Goal: Information Seeking & Learning: Learn about a topic

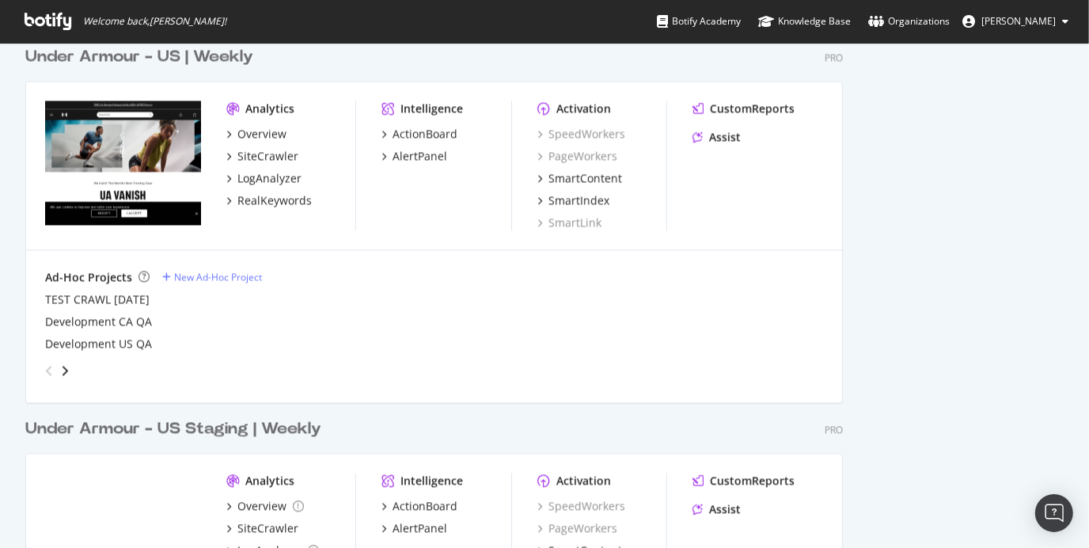
scroll to position [2487, 0]
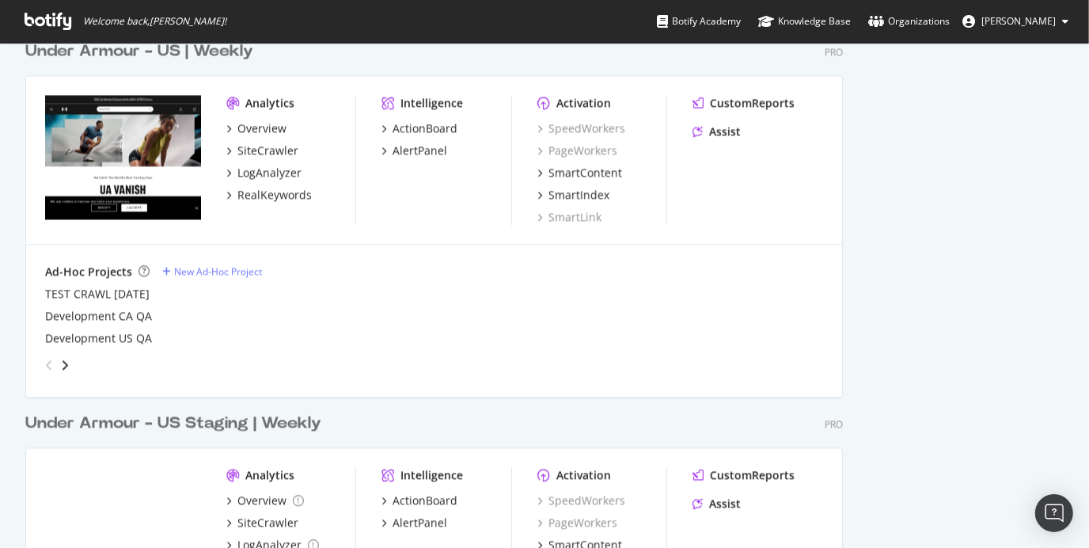
click at [211, 56] on div "Under Armour - US | Weekly" at bounding box center [139, 51] width 228 height 23
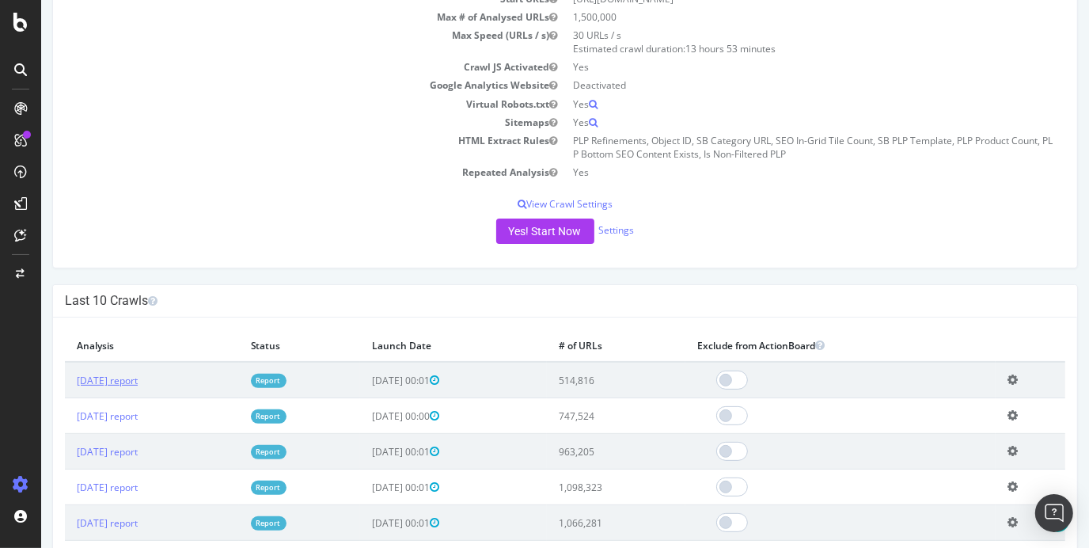
scroll to position [230, 0]
click at [113, 377] on link "[DATE] report" at bounding box center [106, 378] width 61 height 13
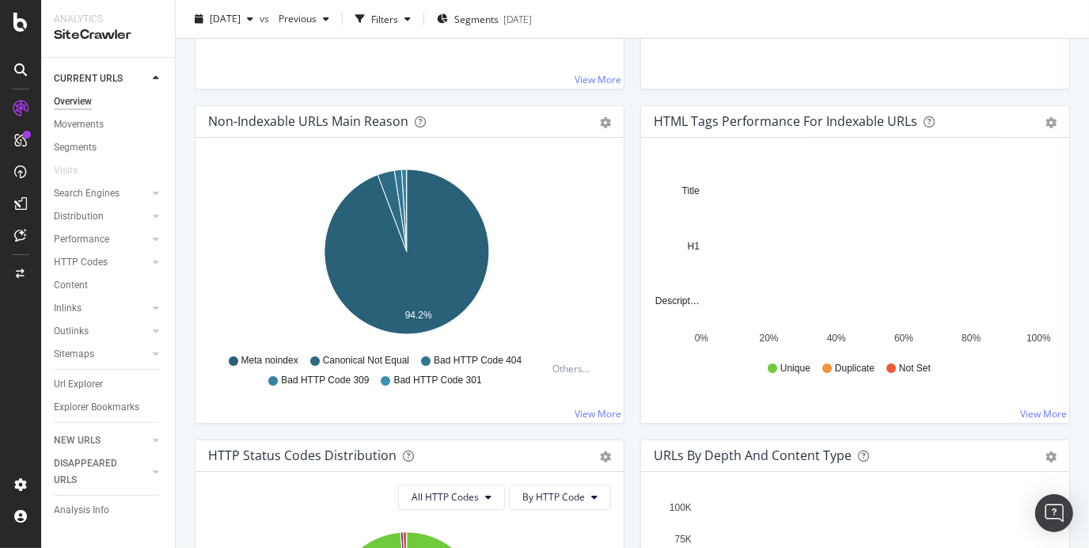
scroll to position [469, 0]
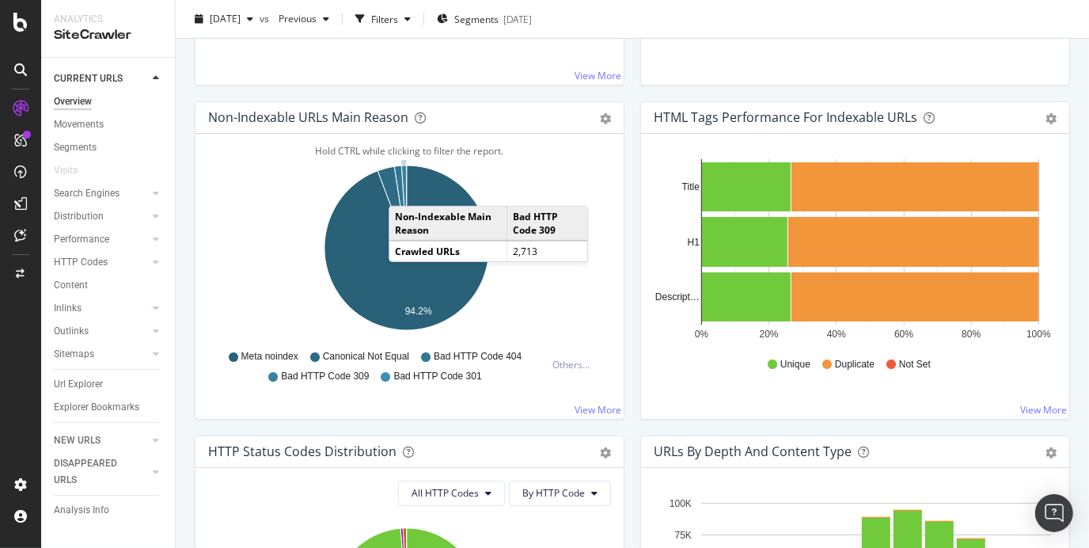
click at [404, 188] on icon "A chart." at bounding box center [404, 206] width 6 height 82
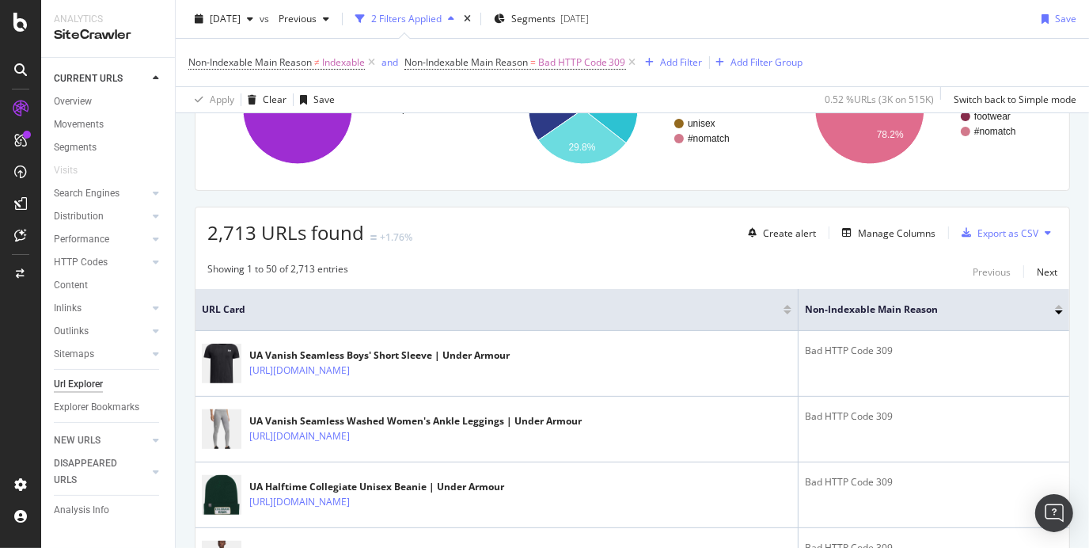
scroll to position [192, 0]
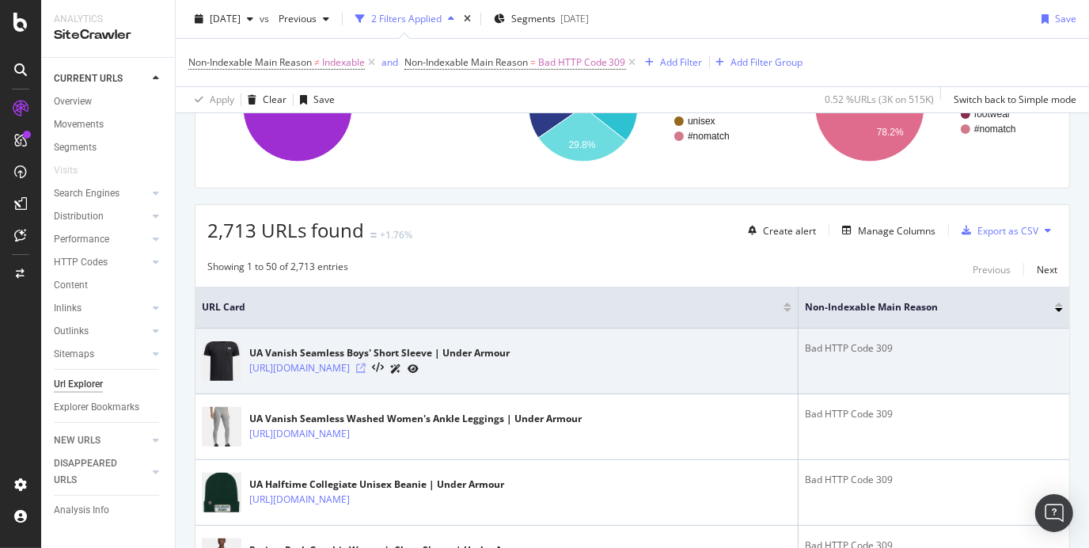
click at [366, 370] on icon at bounding box center [360, 367] width 9 height 9
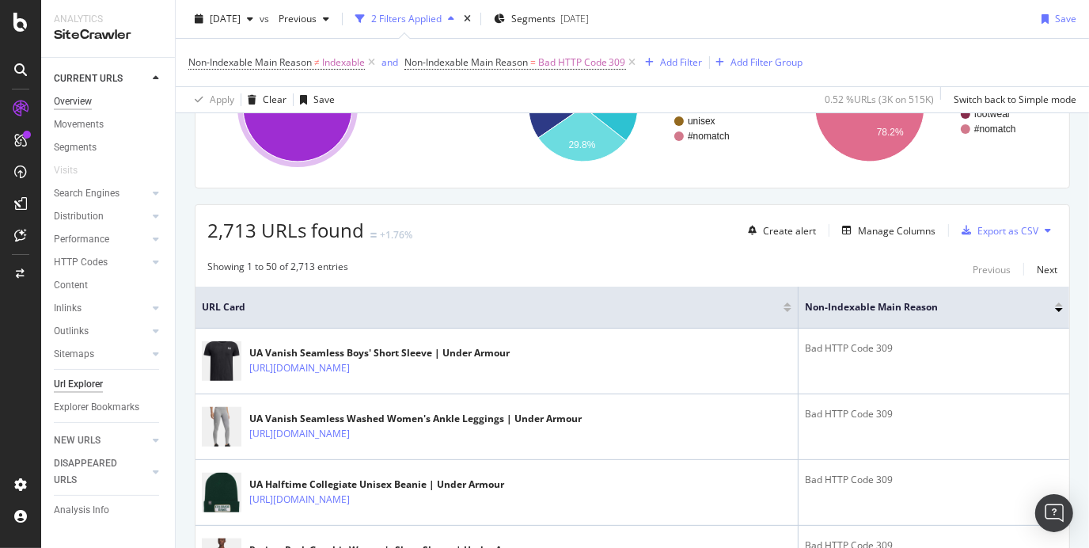
click at [82, 104] on div "Overview" at bounding box center [73, 101] width 38 height 17
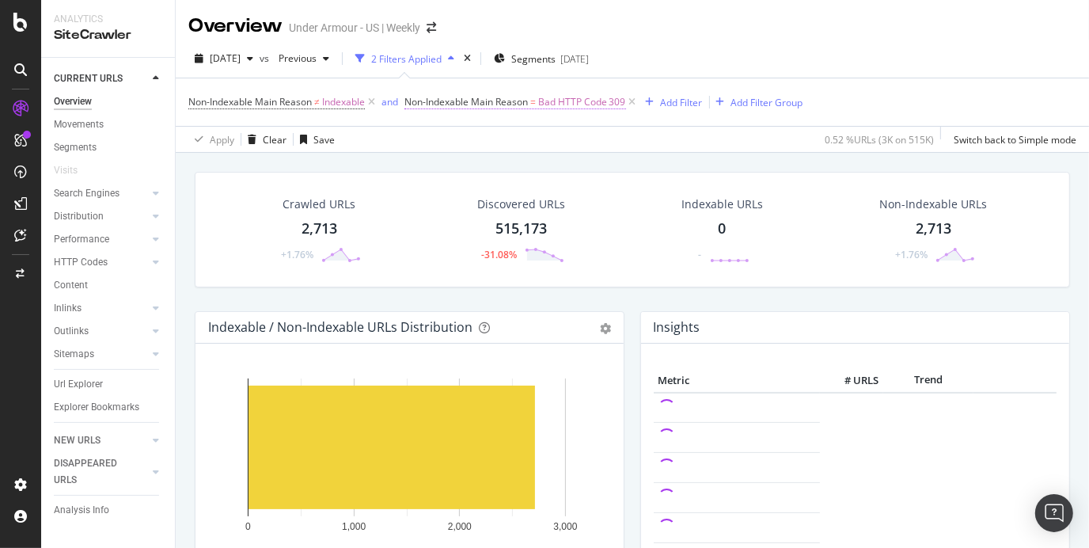
click at [598, 104] on span "Bad HTTP Code 309" at bounding box center [582, 102] width 88 height 22
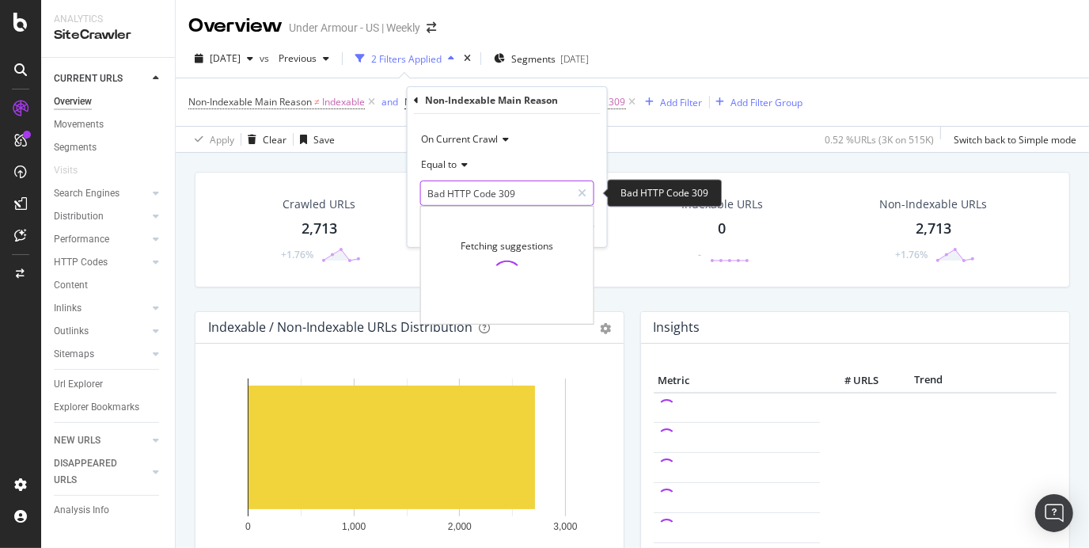
click at [521, 186] on input "Bad HTTP Code 309" at bounding box center [496, 192] width 150 height 25
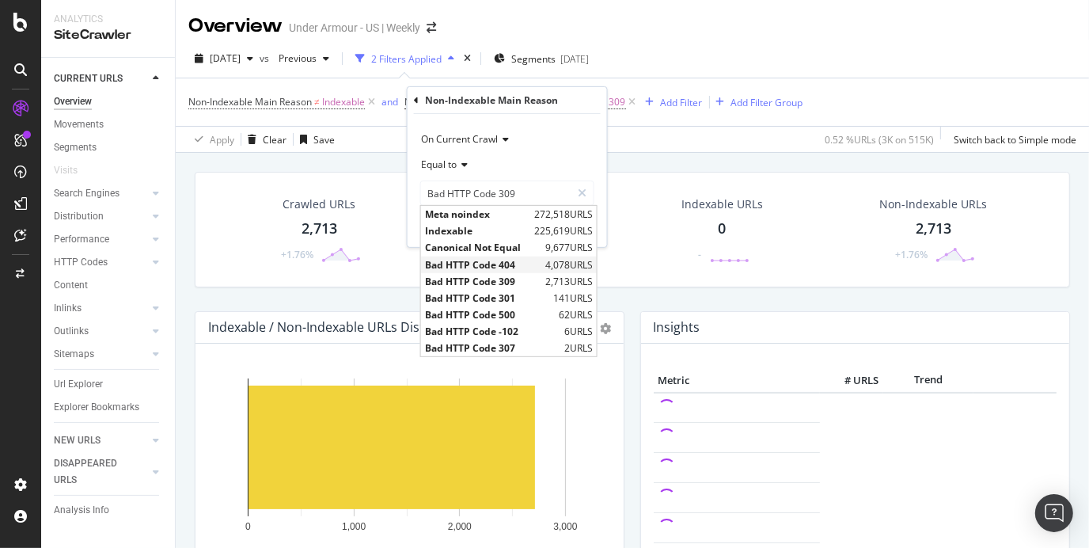
click at [518, 266] on span "Bad HTTP Code 404" at bounding box center [483, 263] width 116 height 13
type input "Bad HTTP Code 404"
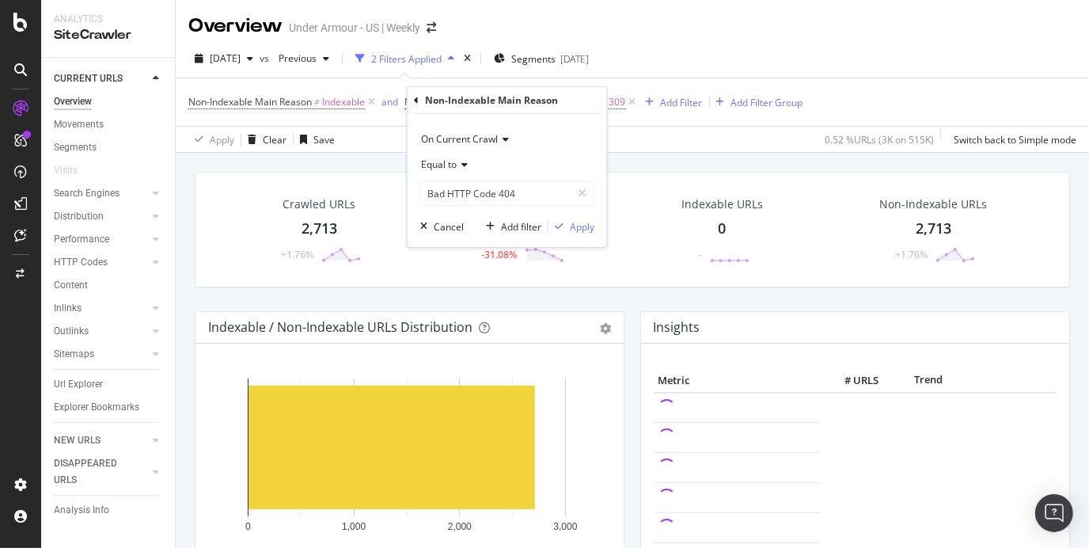
click at [595, 227] on div "On Current Crawl Equal to Bad HTTP Code 404 Bad HTTP Code 404 Cancel Add filter…" at bounding box center [507, 180] width 199 height 133
click at [583, 227] on div "Apply" at bounding box center [582, 225] width 25 height 13
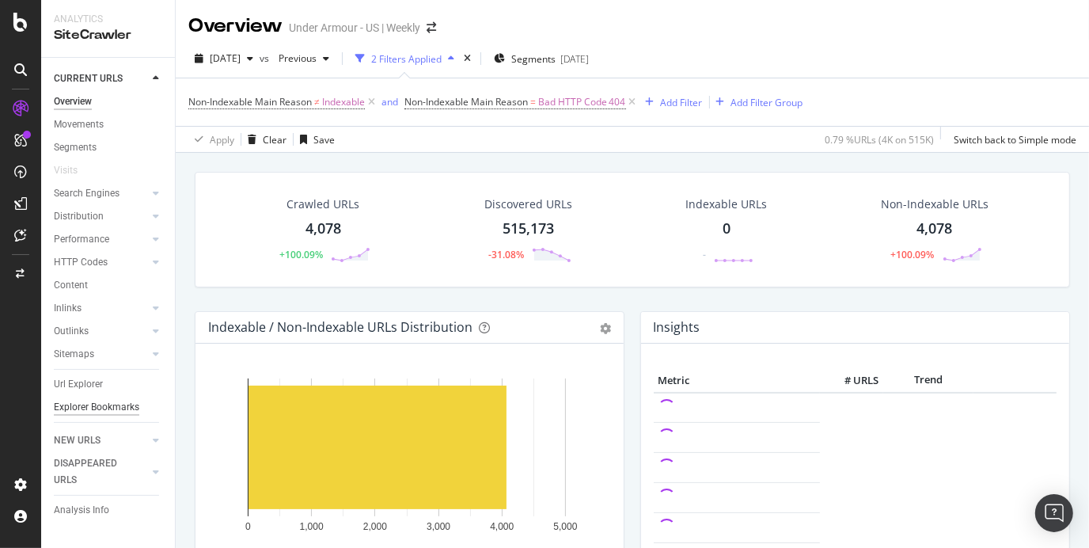
click at [108, 407] on div "Explorer Bookmarks" at bounding box center [96, 407] width 85 height 17
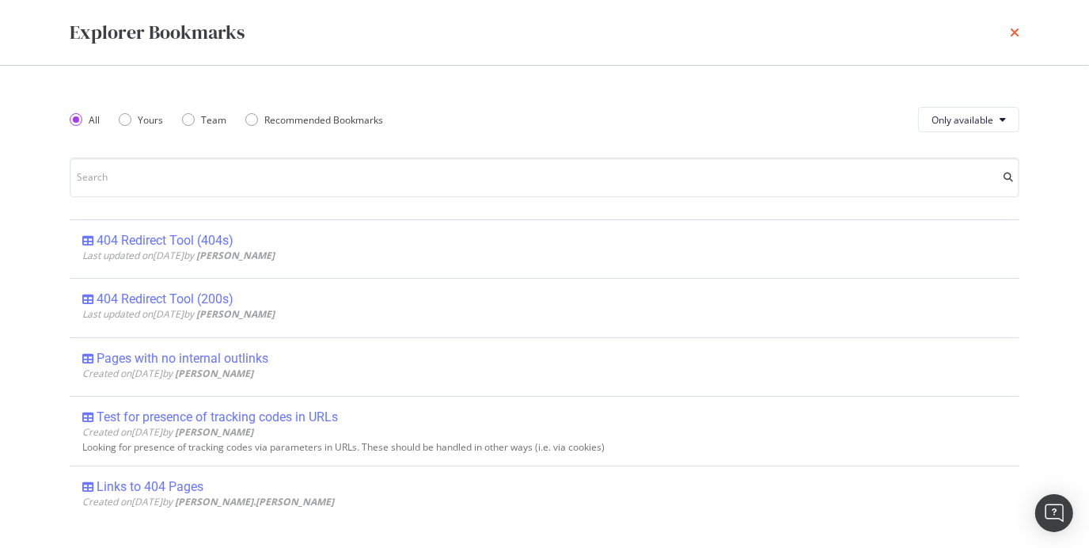
click at [1012, 31] on icon "times" at bounding box center [1014, 32] width 9 height 13
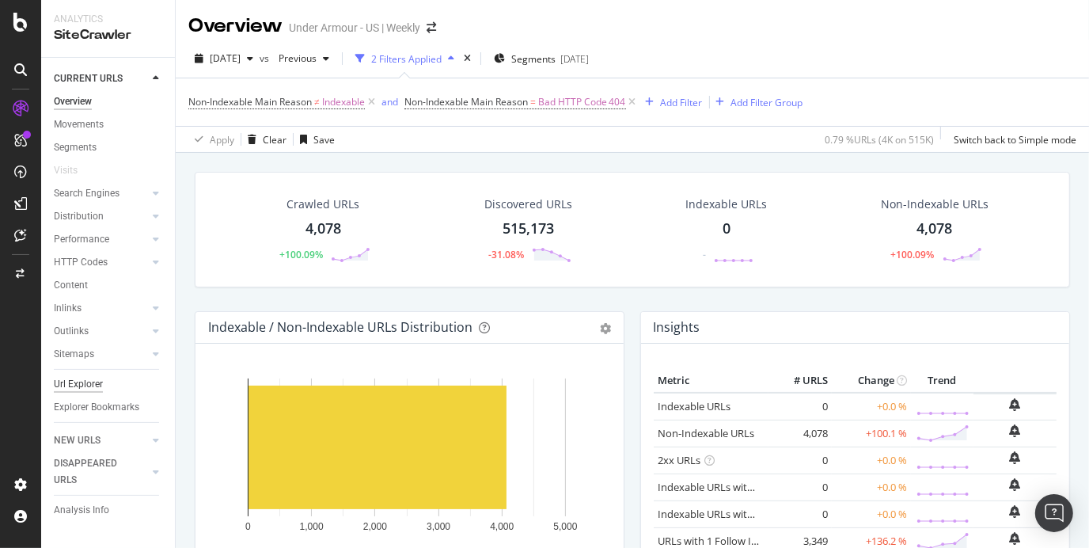
click at [93, 376] on div "Url Explorer" at bounding box center [78, 384] width 49 height 17
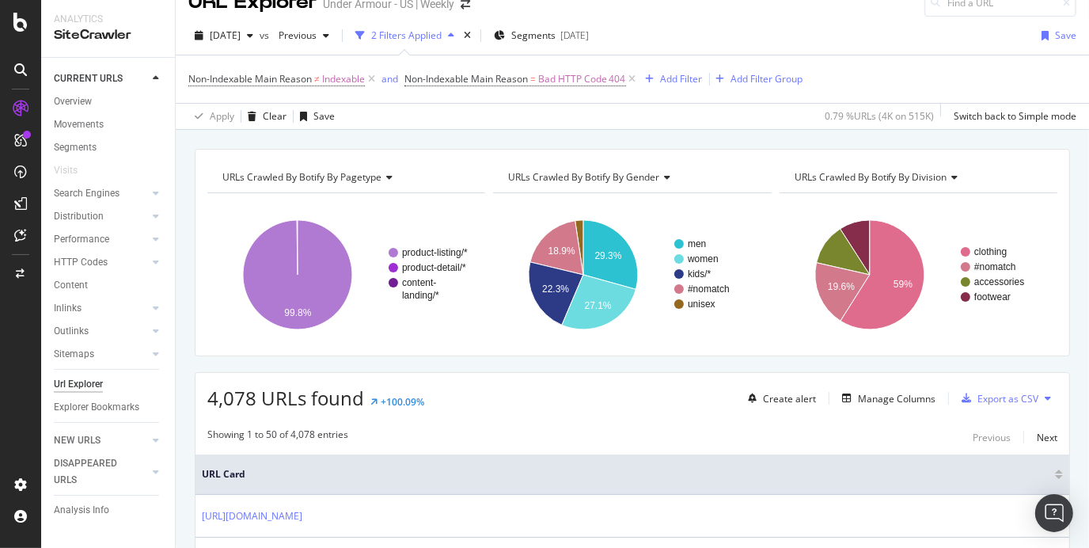
scroll to position [25, 0]
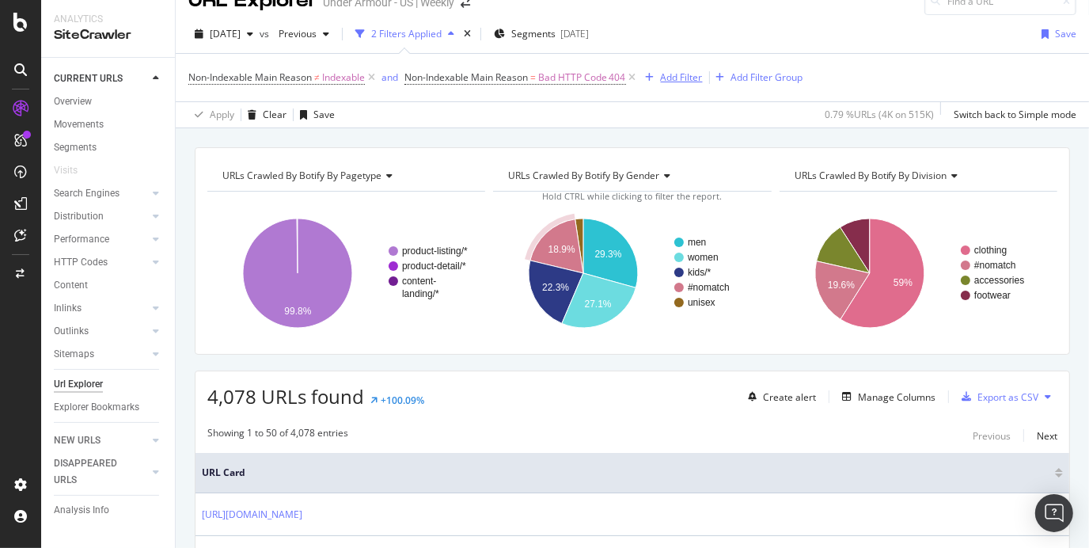
click at [682, 84] on div "Add Filter" at bounding box center [670, 77] width 63 height 17
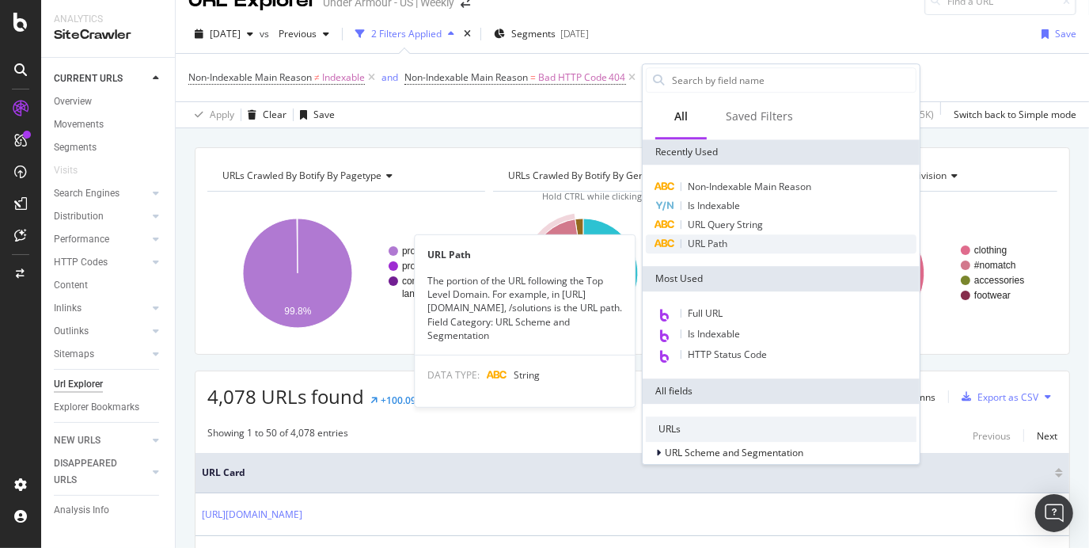
click at [715, 234] on div "URL Path" at bounding box center [781, 243] width 271 height 19
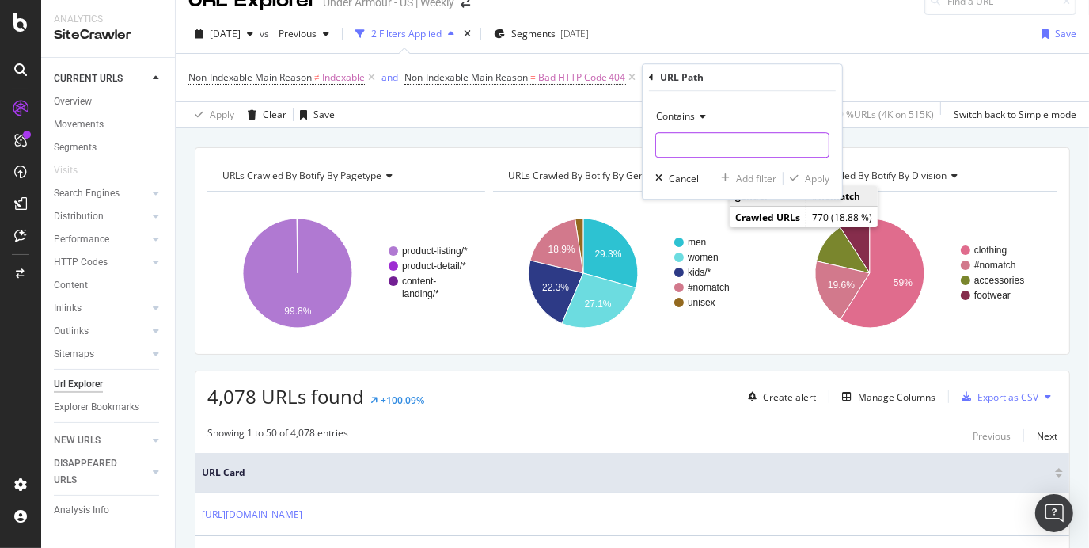
click at [698, 144] on input "text" at bounding box center [742, 144] width 173 height 25
type input "notfound"
click at [808, 182] on div "Apply" at bounding box center [817, 178] width 25 height 13
